Goal: Information Seeking & Learning: Learn about a topic

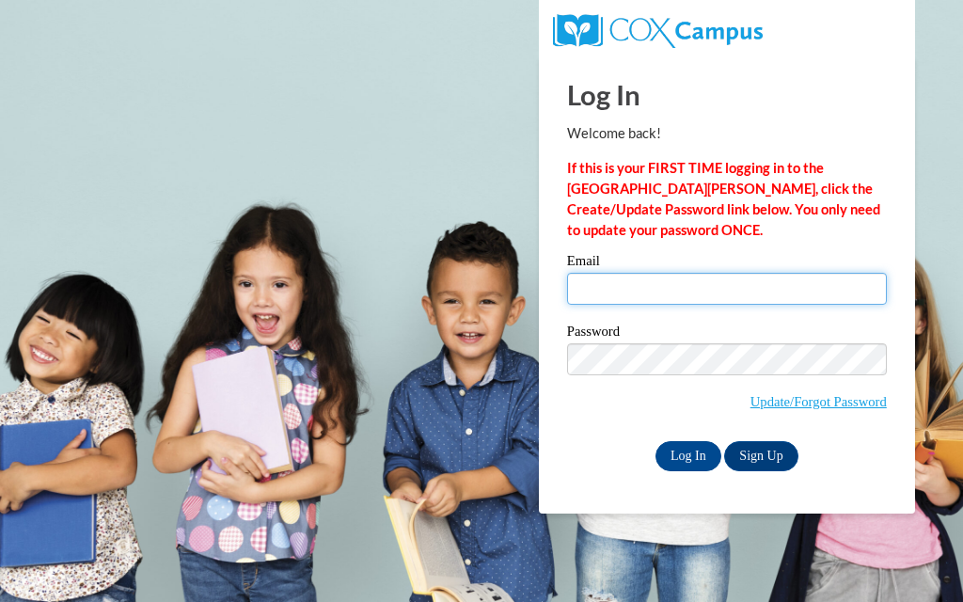
click at [796, 281] on input "Email" at bounding box center [727, 289] width 320 height 32
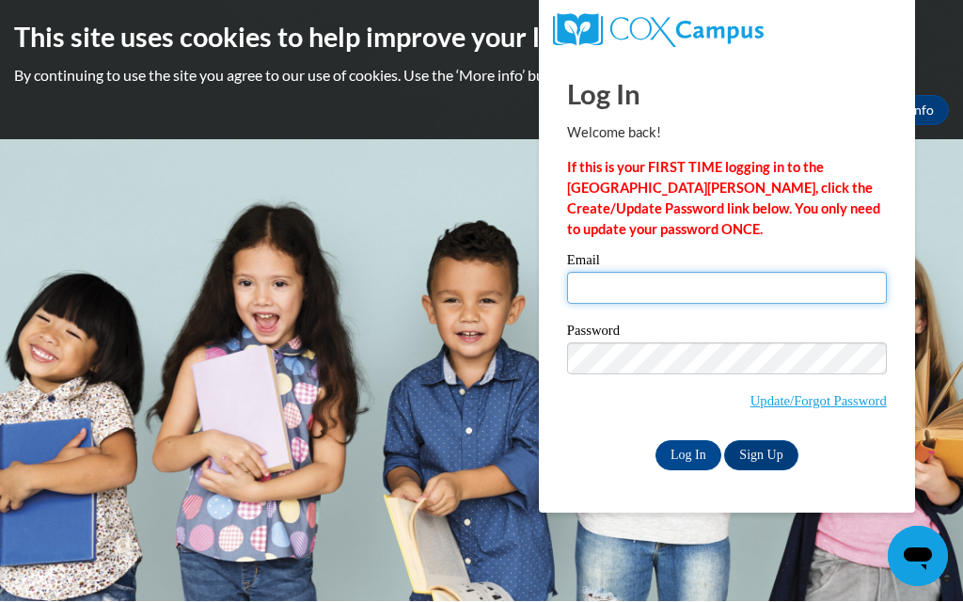
type input "donnamschiele@gmail.com"
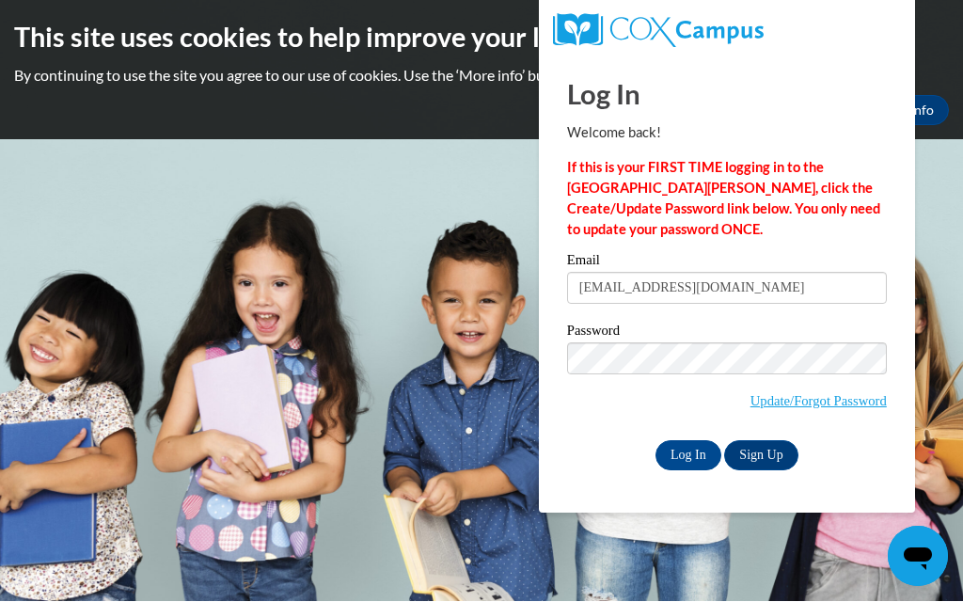
click at [678, 455] on input "Log In" at bounding box center [688, 456] width 66 height 30
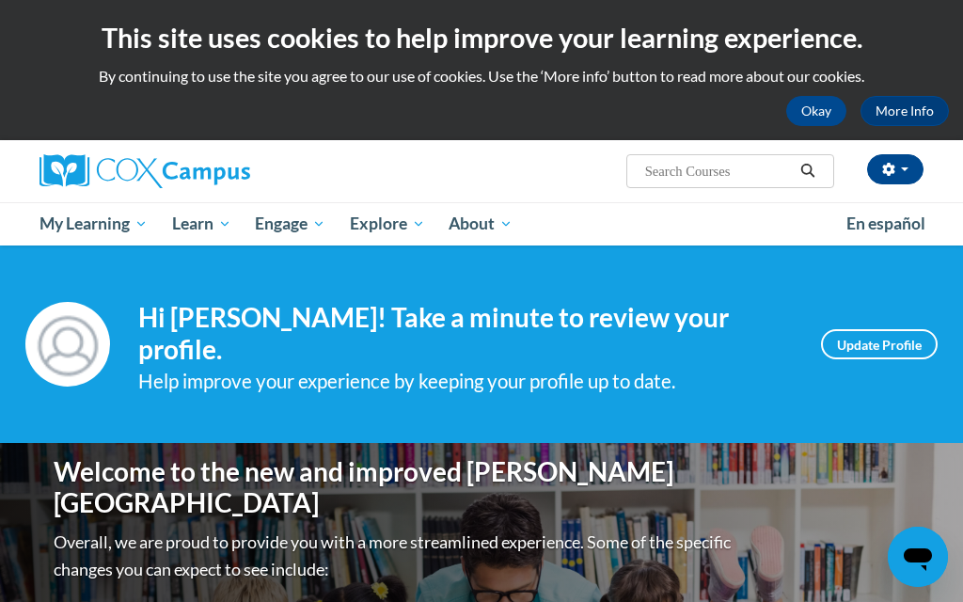
click at [0, 0] on span "PK-5 Structured Literacy Program" at bounding box center [0, 0] width 0 height 0
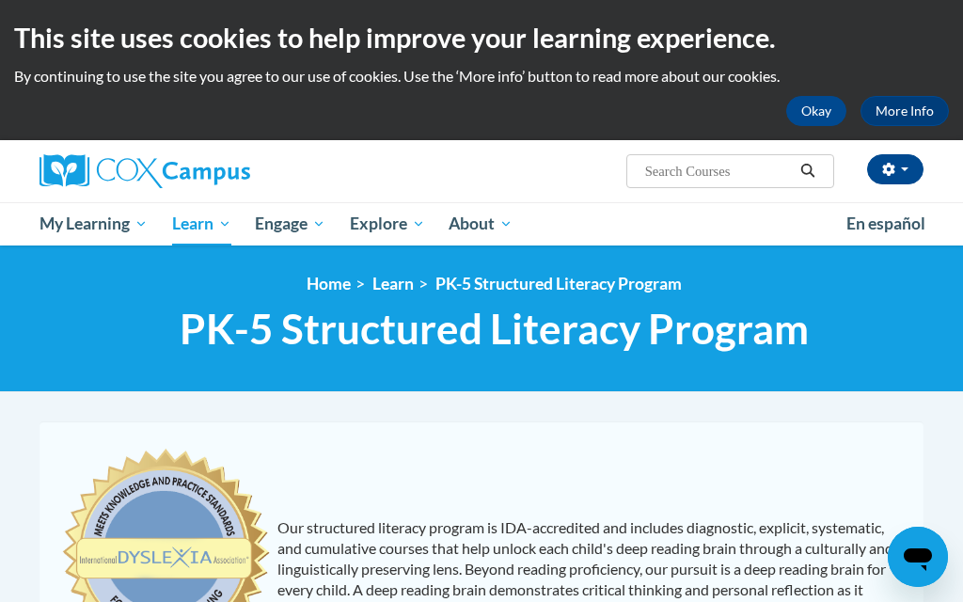
click at [0, 0] on span "My Course Progress" at bounding box center [0, 0] width 0 height 0
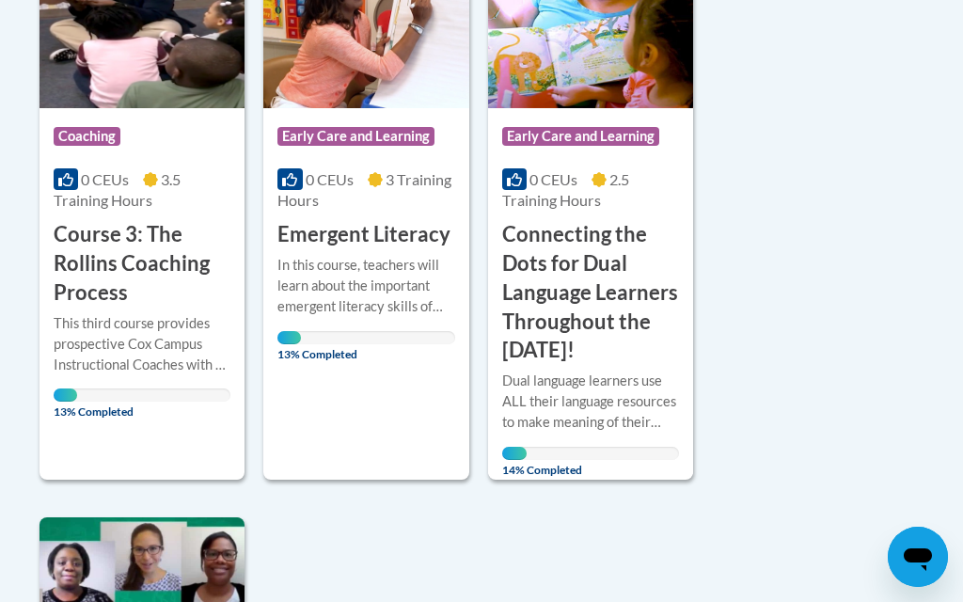
scroll to position [1701, 0]
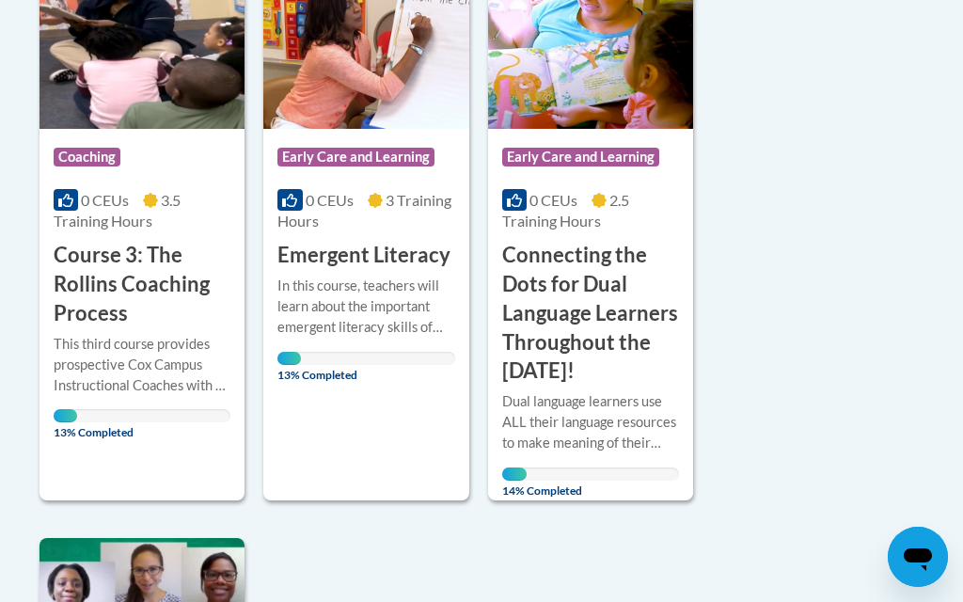
click at [111, 439] on div "Course Category: Coaching 0 CEUs 3.5 Training Hours COURSE Course 3: The Rollin…" at bounding box center [141, 218] width 205 height 563
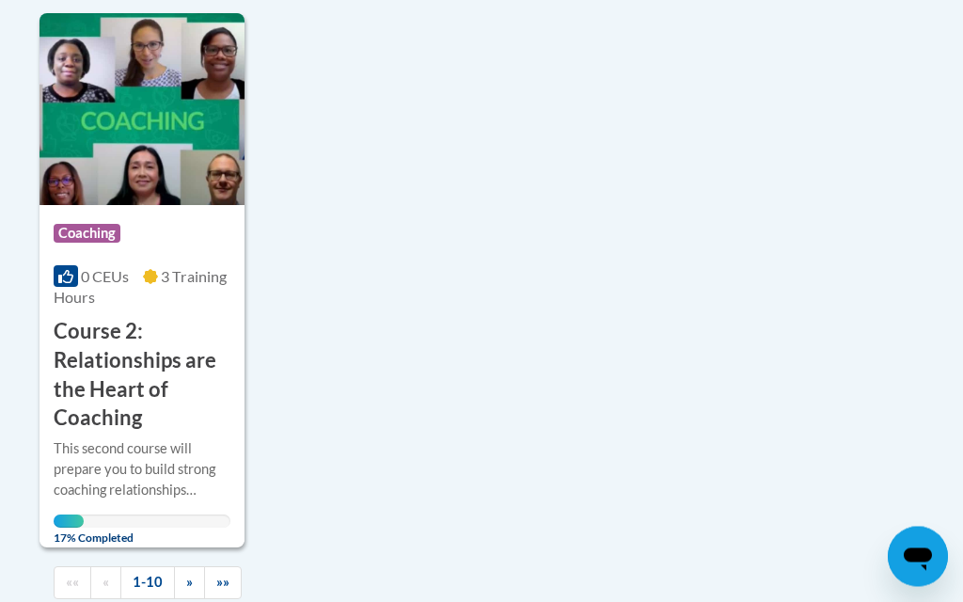
scroll to position [2226, 0]
click at [182, 571] on link "»" at bounding box center [189, 582] width 31 height 33
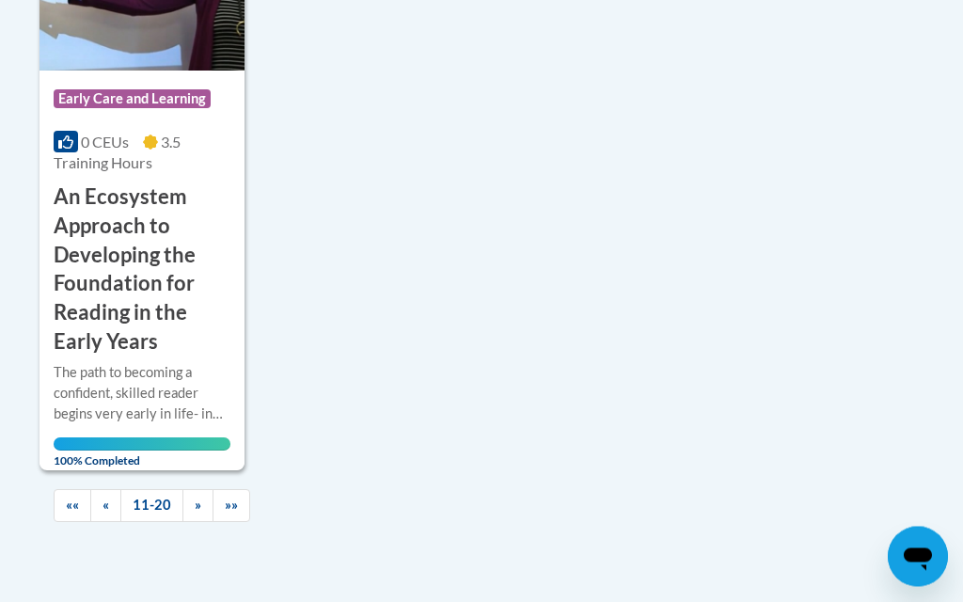
scroll to position [2215, 0]
click at [197, 496] on span "»" at bounding box center [198, 504] width 7 height 16
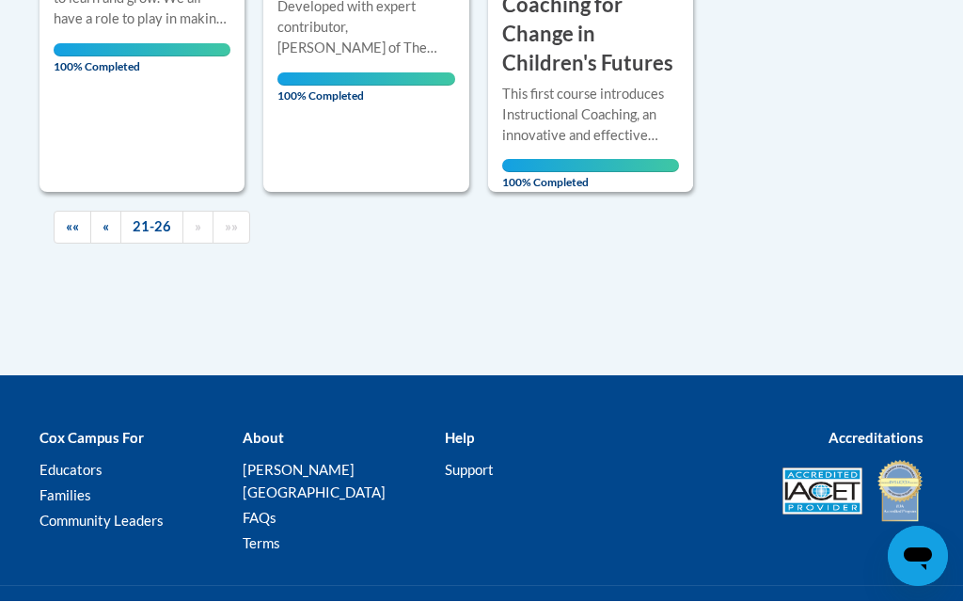
scroll to position [1377, 0]
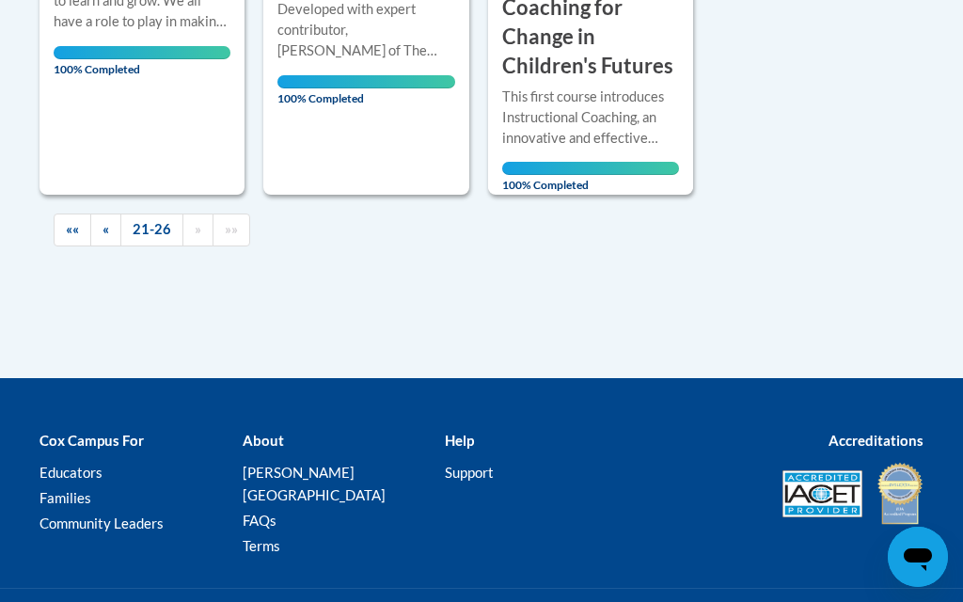
click at [64, 224] on link "««" at bounding box center [73, 229] width 38 height 33
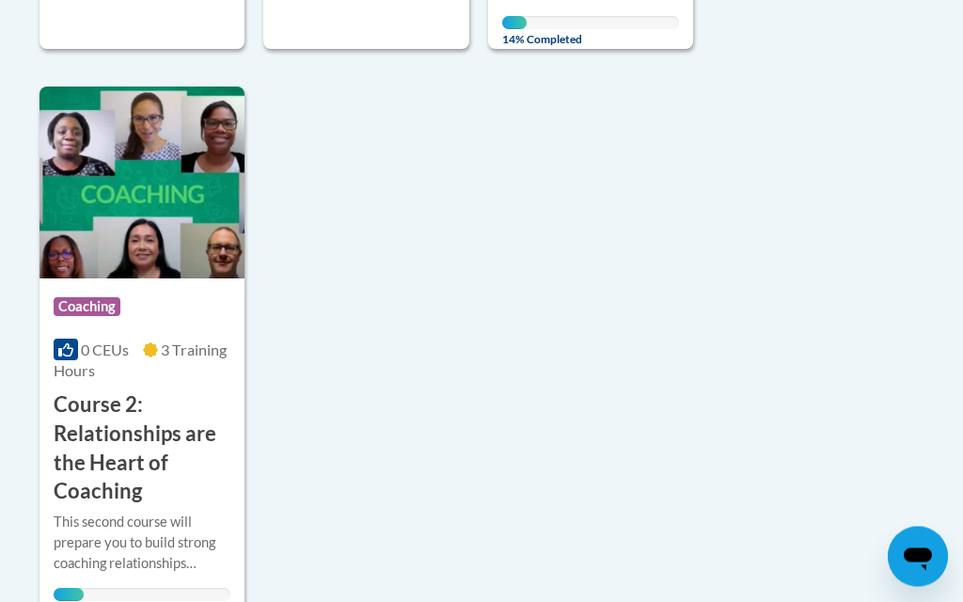
scroll to position [2154, 0]
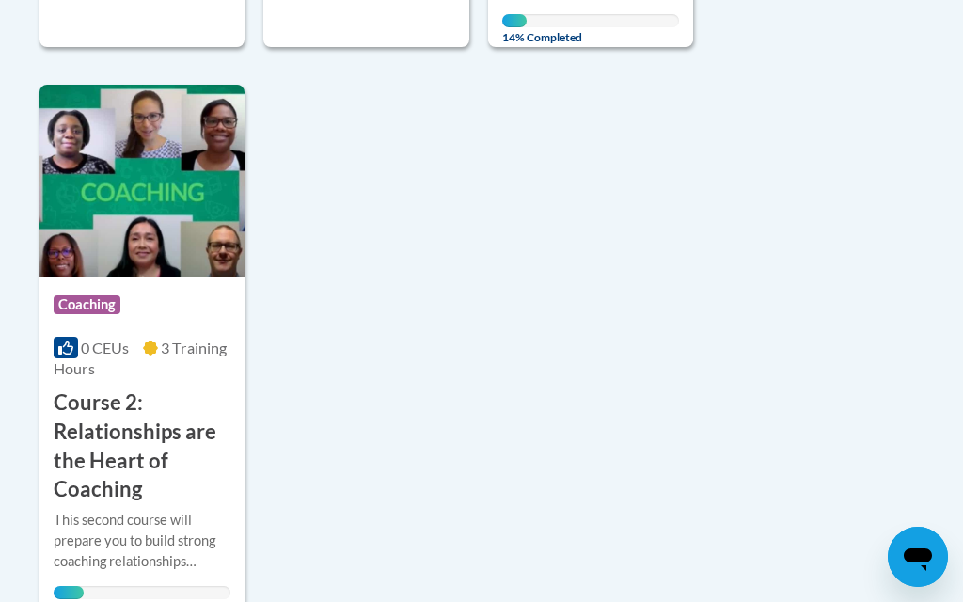
click at [183, 339] on span "3 Training Hours" at bounding box center [140, 358] width 173 height 39
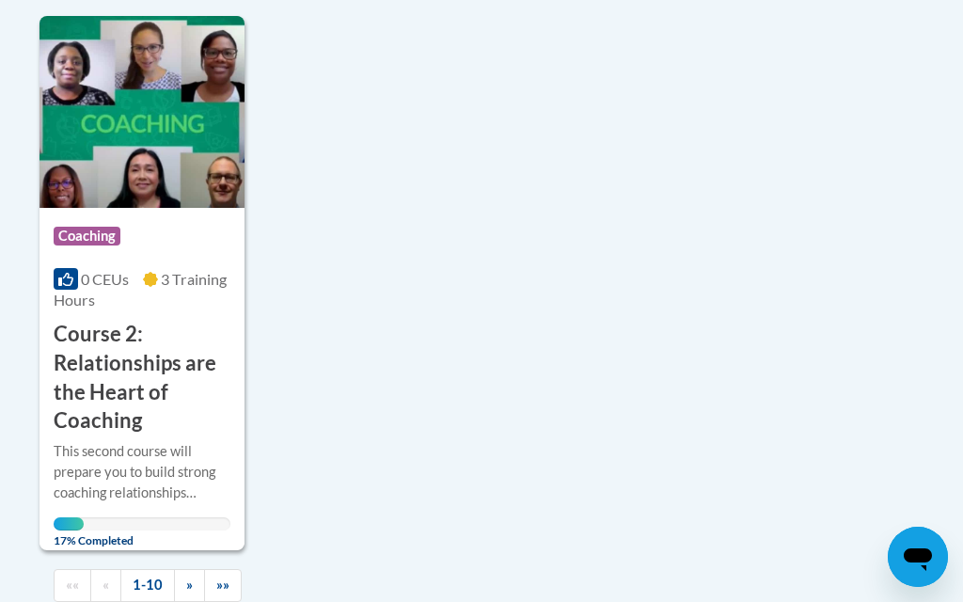
scroll to position [2257, 0]
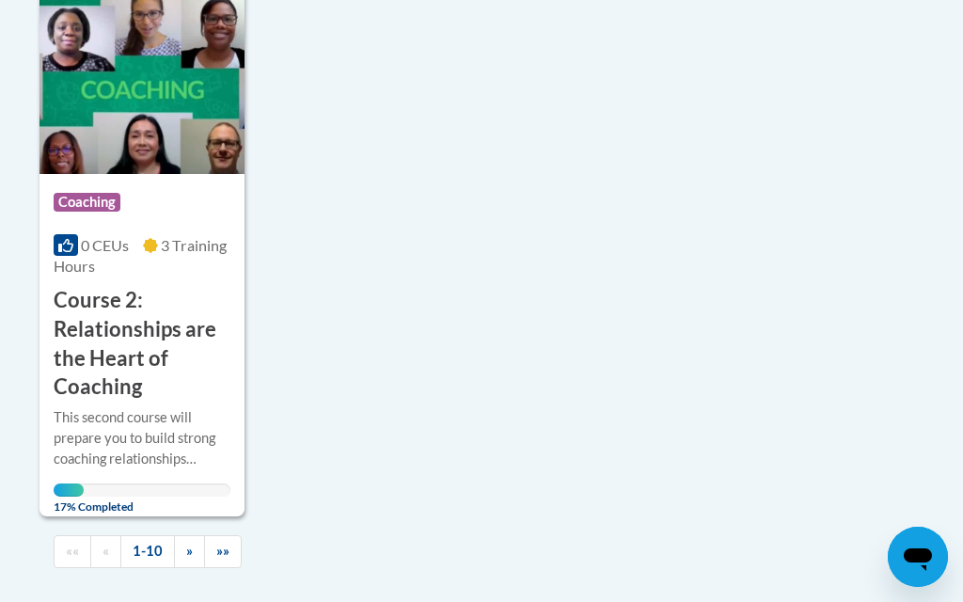
click at [214, 537] on link "»»" at bounding box center [223, 551] width 38 height 33
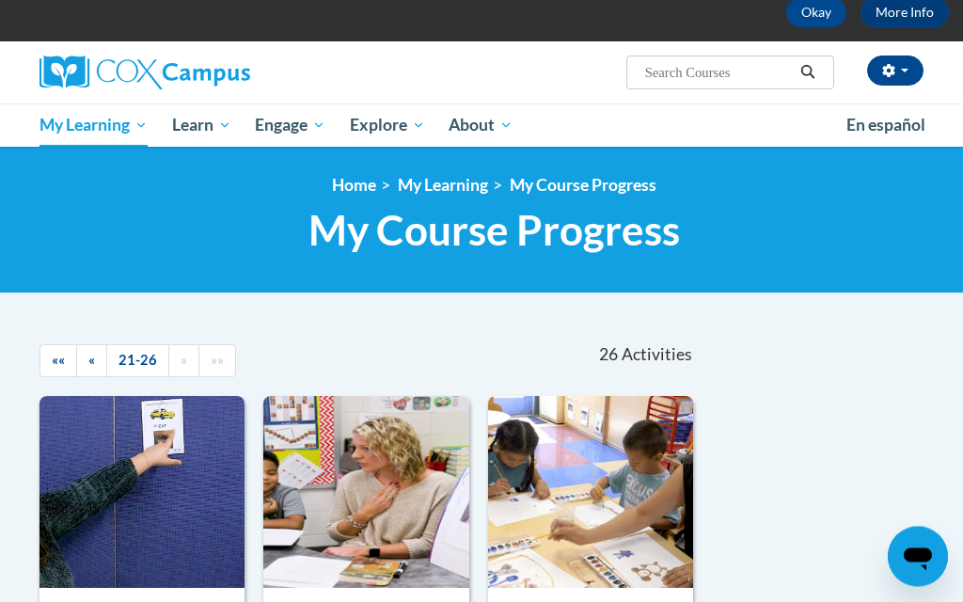
scroll to position [0, 0]
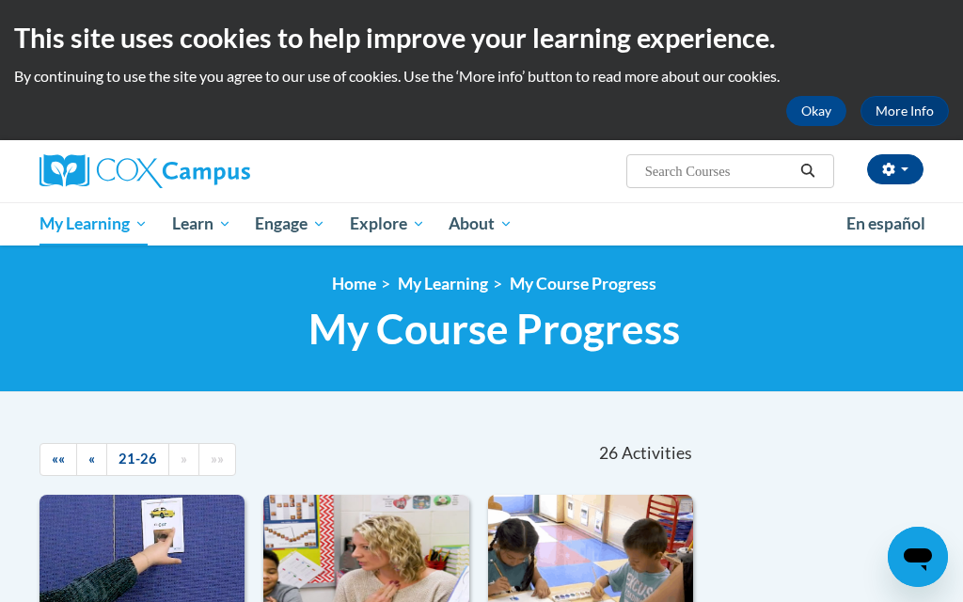
click at [589, 453] on div "26 Activities CEUs" at bounding box center [595, 453] width 229 height 58
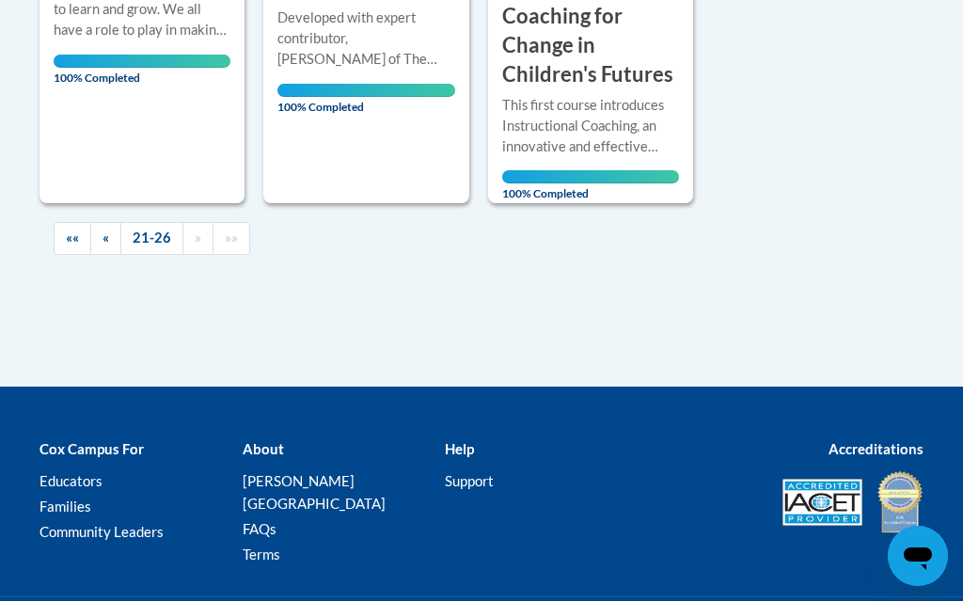
scroll to position [1368, 0]
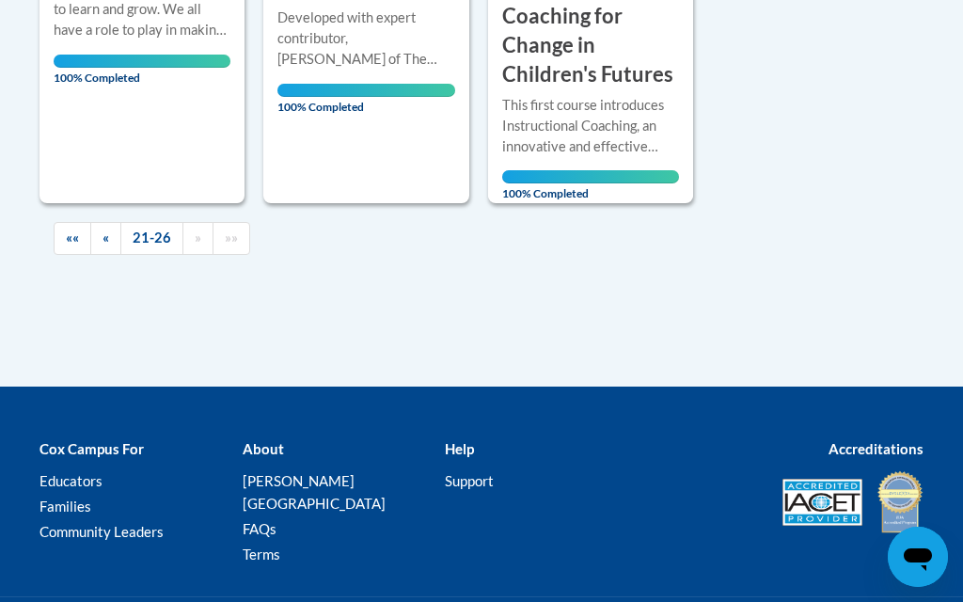
click at [90, 236] on link "«" at bounding box center [105, 238] width 31 height 33
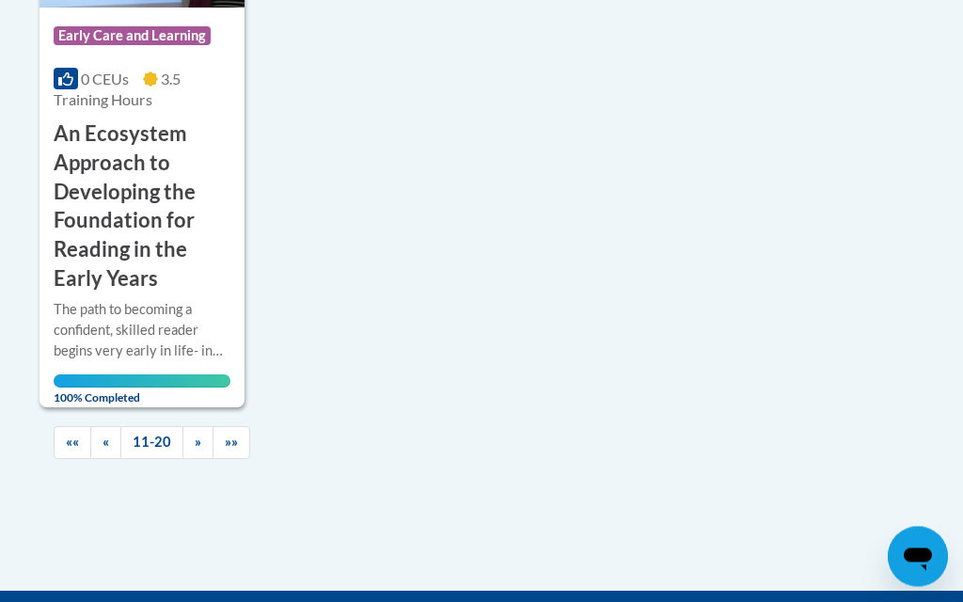
scroll to position [2278, 0]
click at [74, 433] on span "««" at bounding box center [72, 441] width 13 height 16
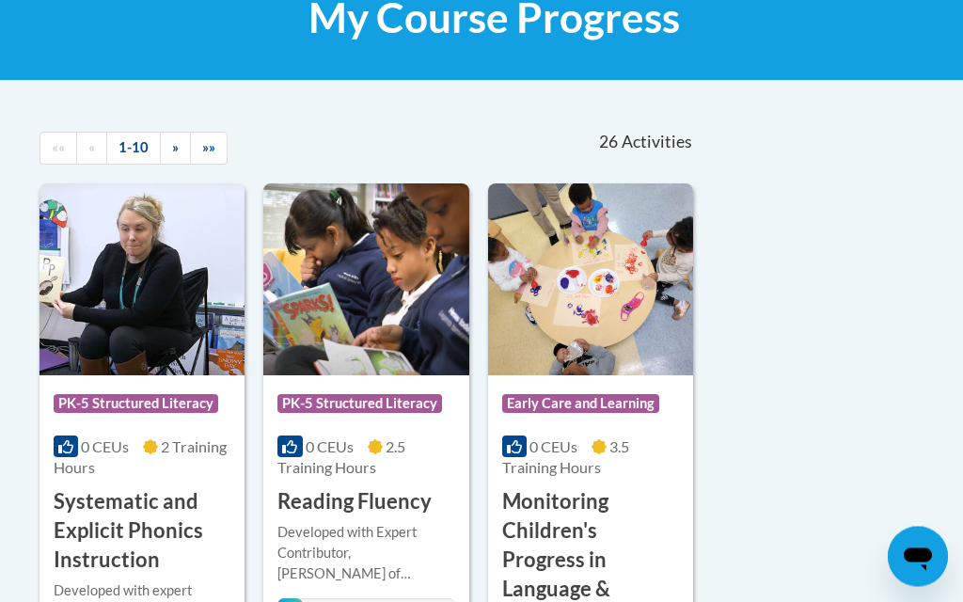
scroll to position [311, 0]
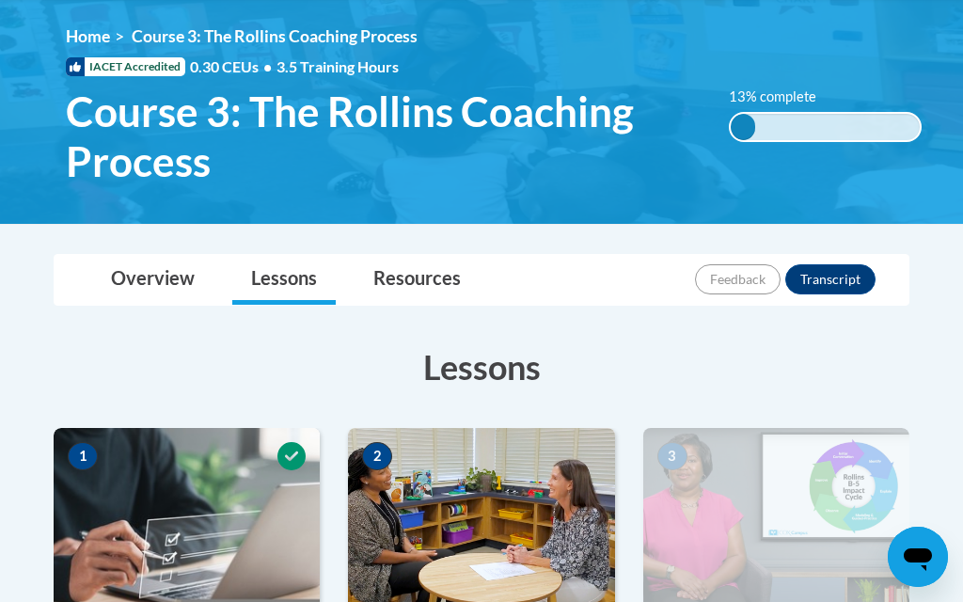
scroll to position [229, 0]
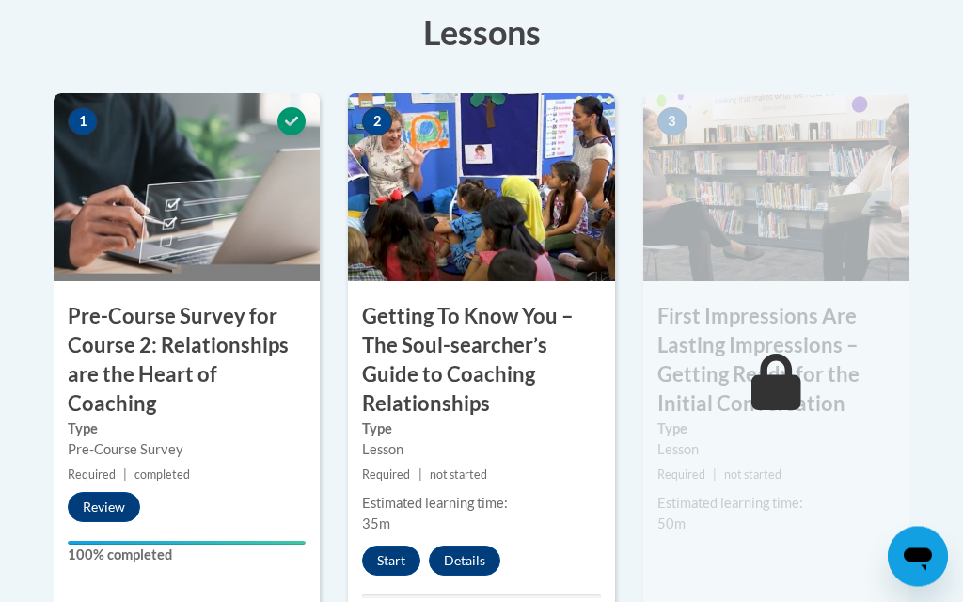
scroll to position [534, 0]
